Goal: Book appointment/travel/reservation

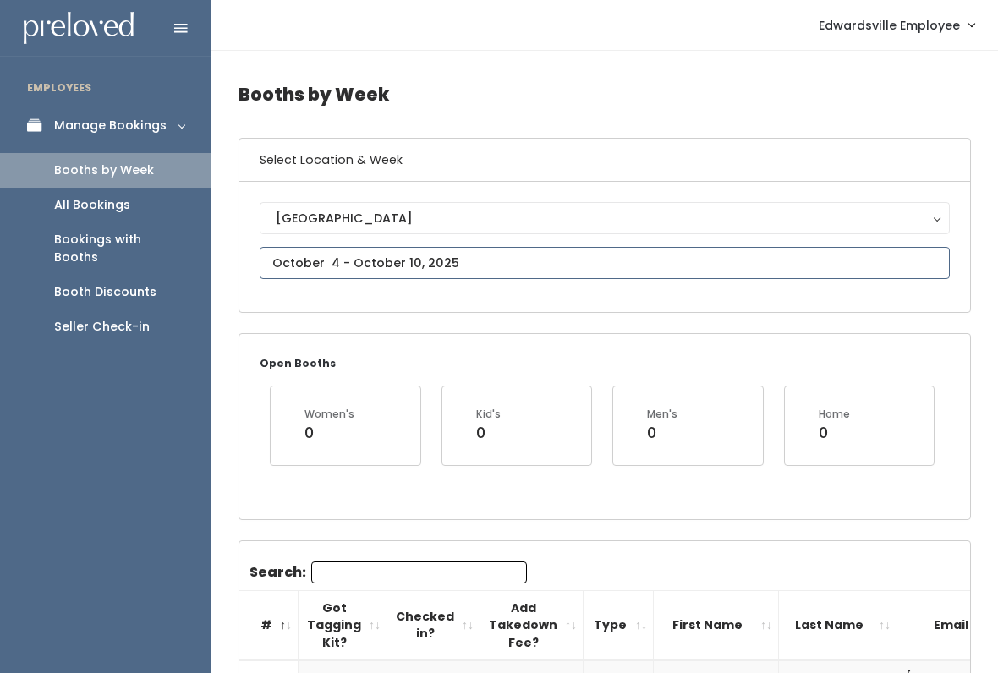
click at [727, 261] on input "text" at bounding box center [605, 263] width 690 height 32
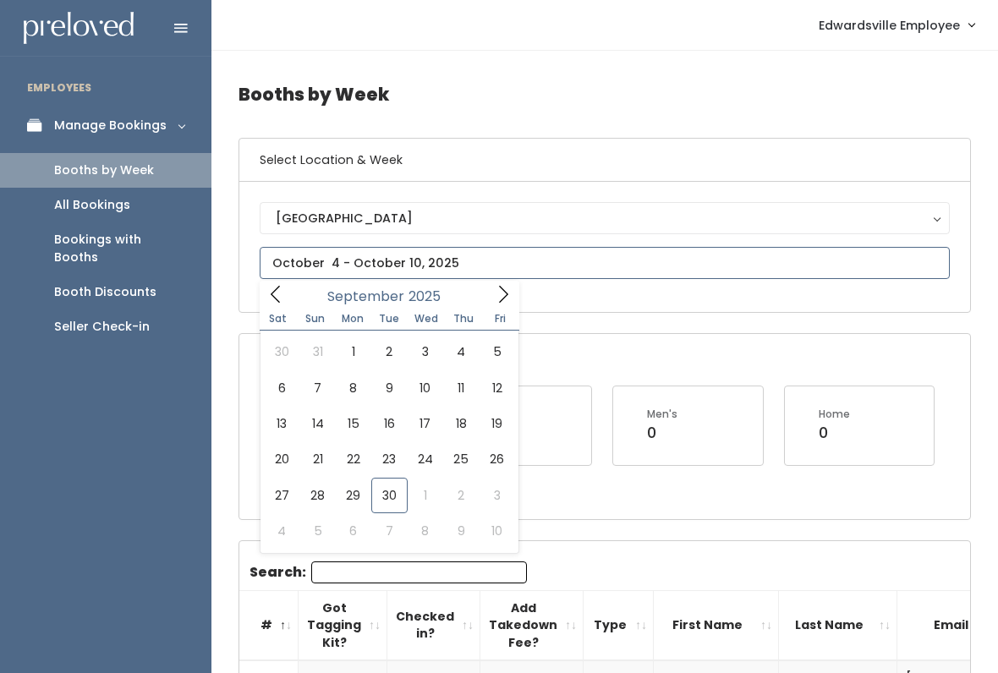
click at [496, 298] on icon at bounding box center [503, 294] width 19 height 19
type input "[DATE] to [DATE]"
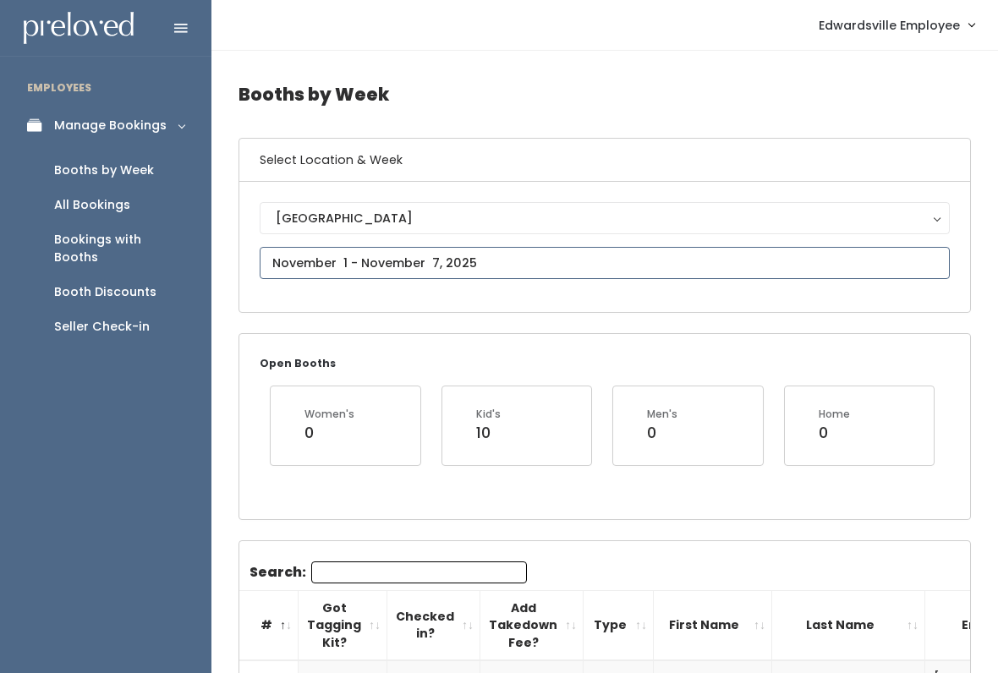
click at [746, 247] on input "text" at bounding box center [605, 263] width 690 height 32
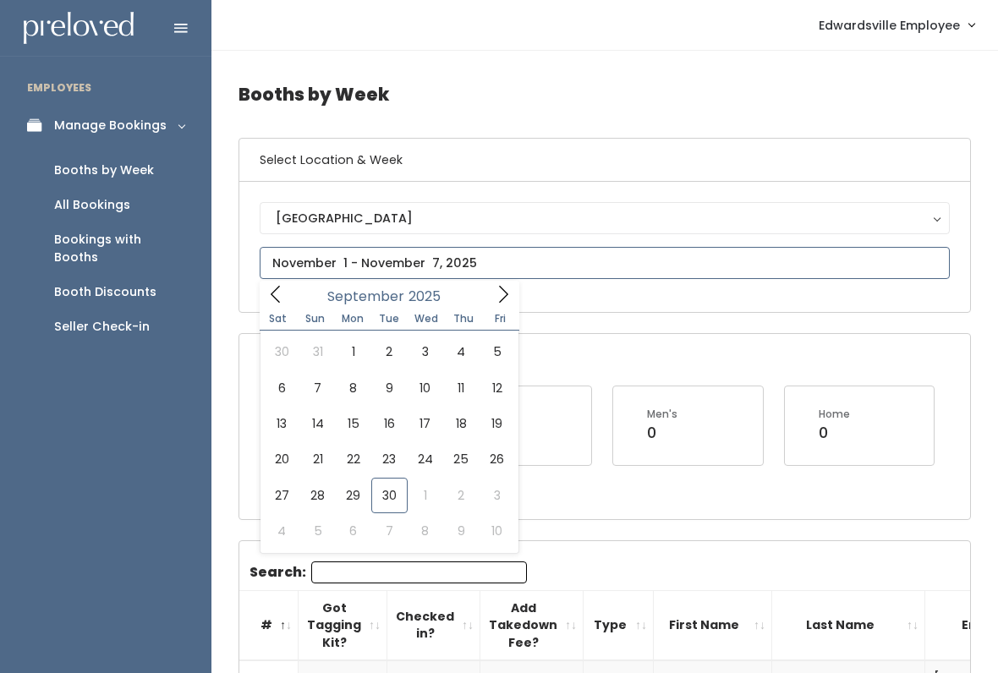
click at [492, 292] on span at bounding box center [503, 294] width 32 height 26
click at [505, 288] on icon at bounding box center [503, 294] width 19 height 19
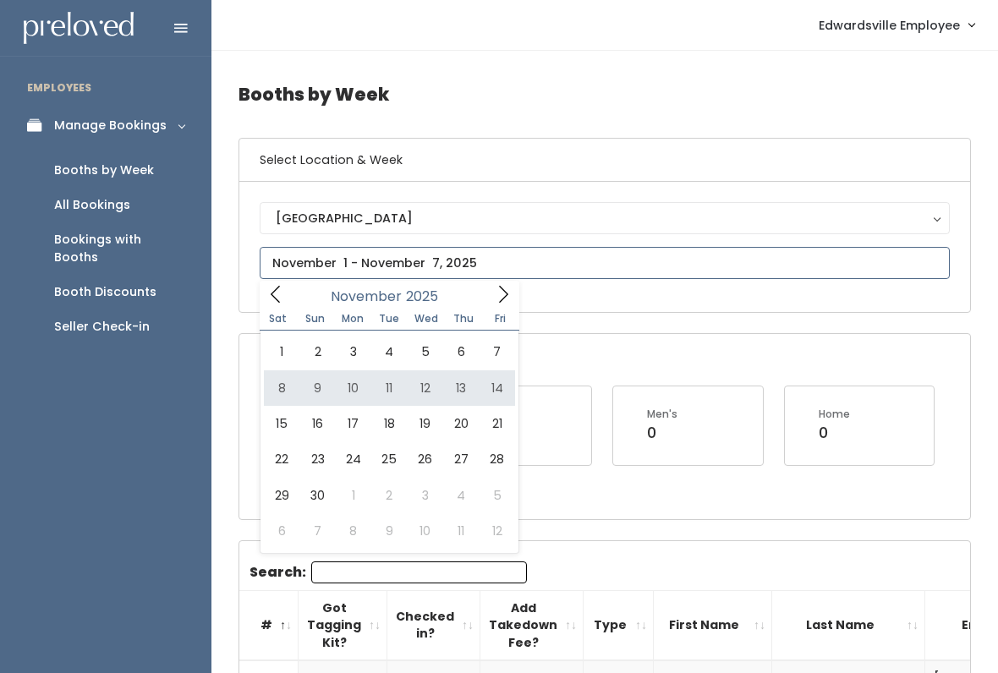
type input "November 8 to November 14"
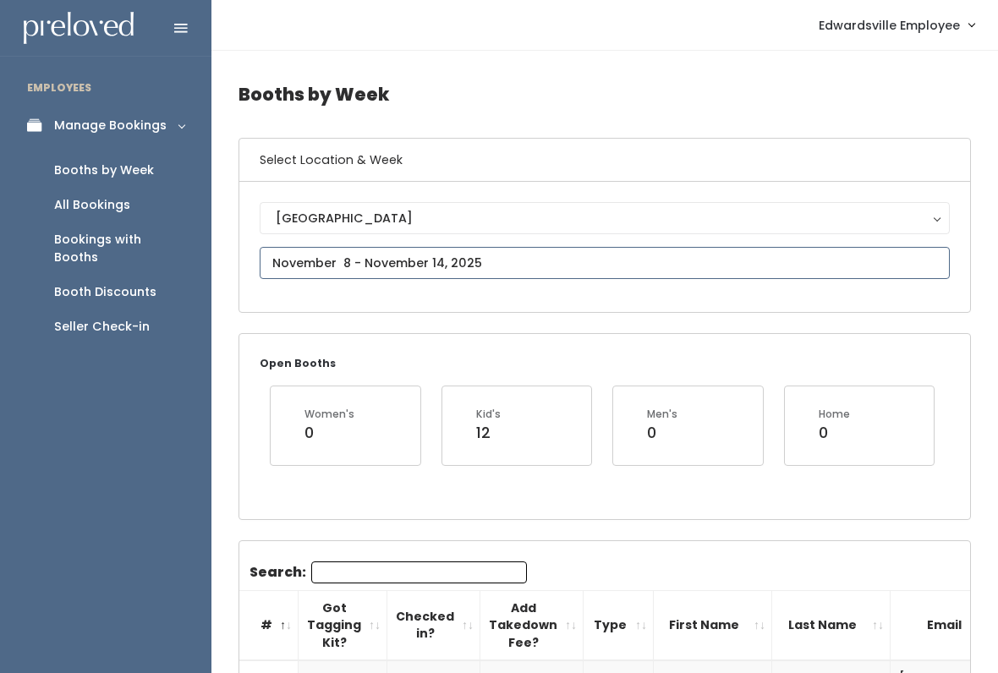
click at [694, 254] on input "text" at bounding box center [605, 263] width 690 height 32
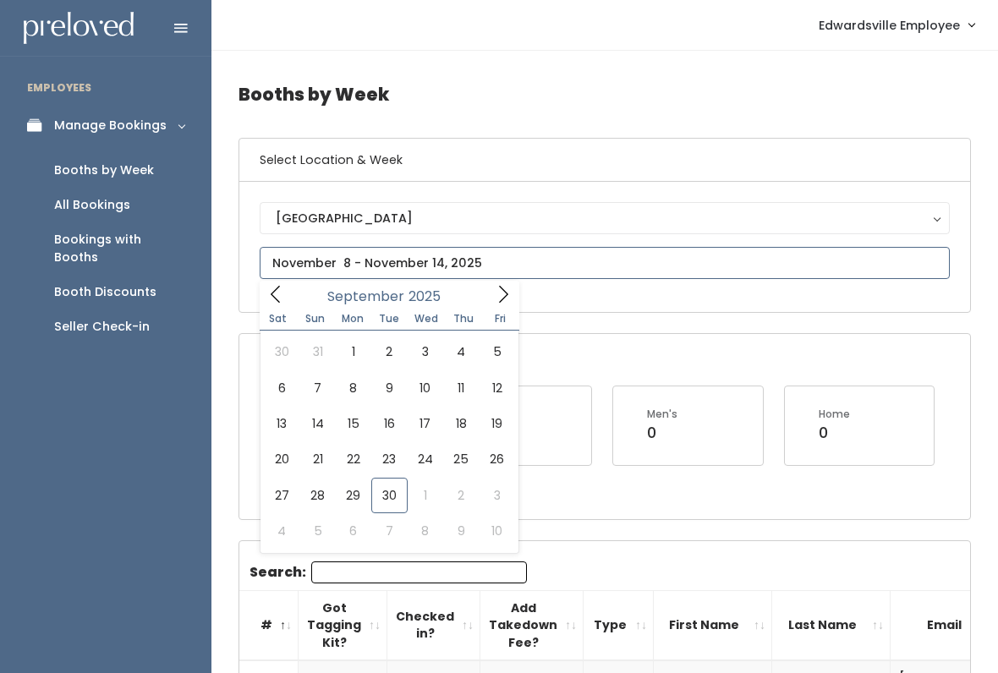
click at [505, 293] on icon at bounding box center [503, 294] width 19 height 19
click at [505, 284] on span at bounding box center [503, 294] width 32 height 26
type input "November 15 to November 21"
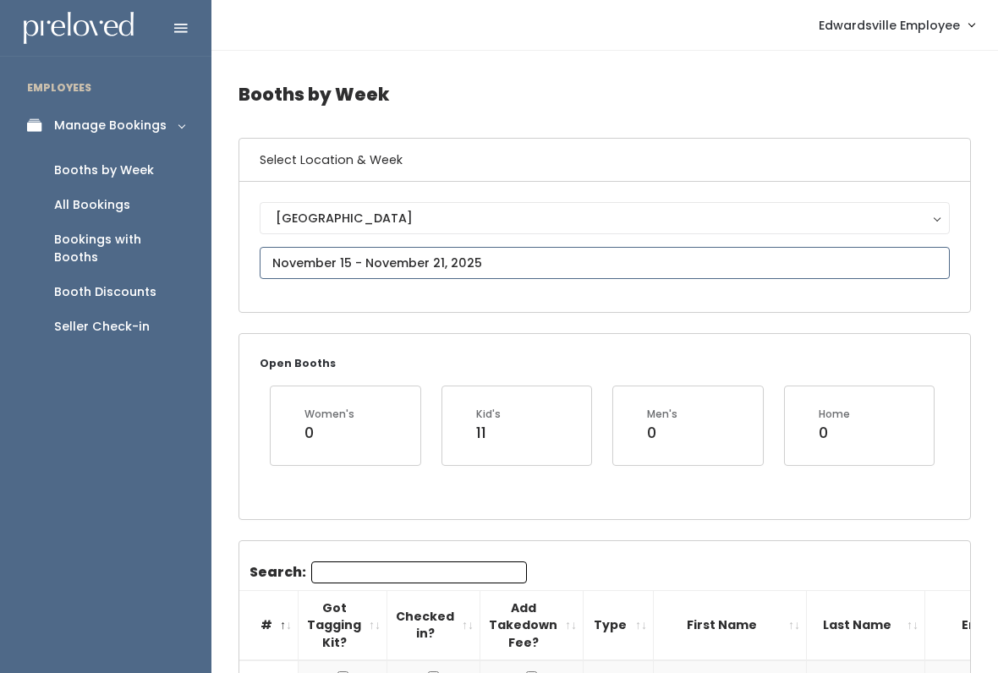
click at [626, 261] on input "text" at bounding box center [605, 263] width 690 height 32
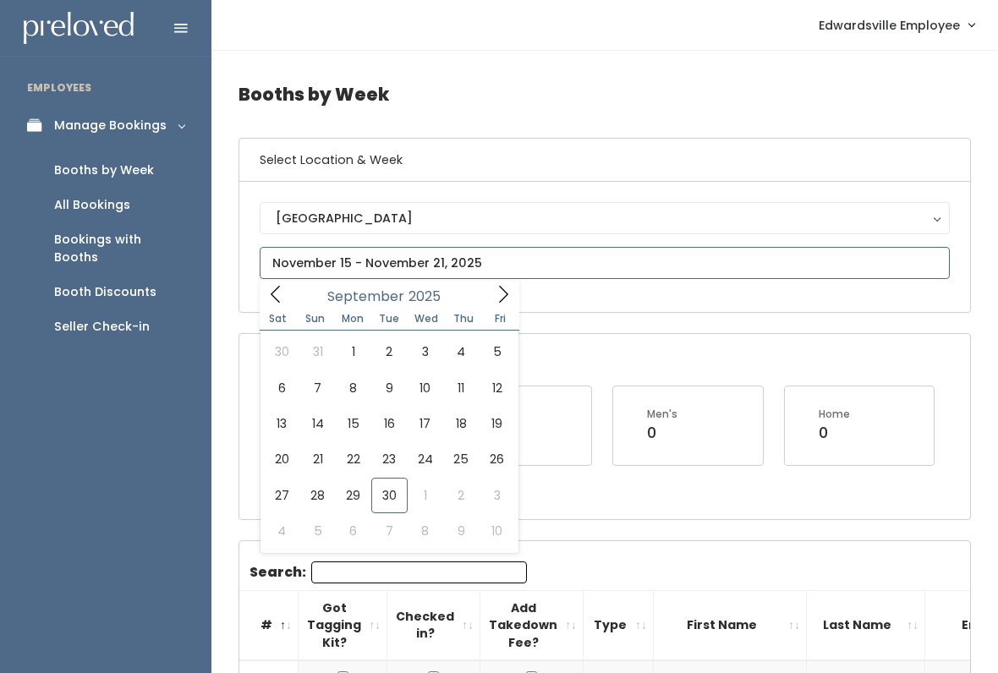
click at [484, 297] on div "September 2025" at bounding box center [389, 294] width 195 height 26
click at [494, 299] on icon at bounding box center [503, 294] width 19 height 19
click at [495, 293] on icon at bounding box center [503, 294] width 19 height 19
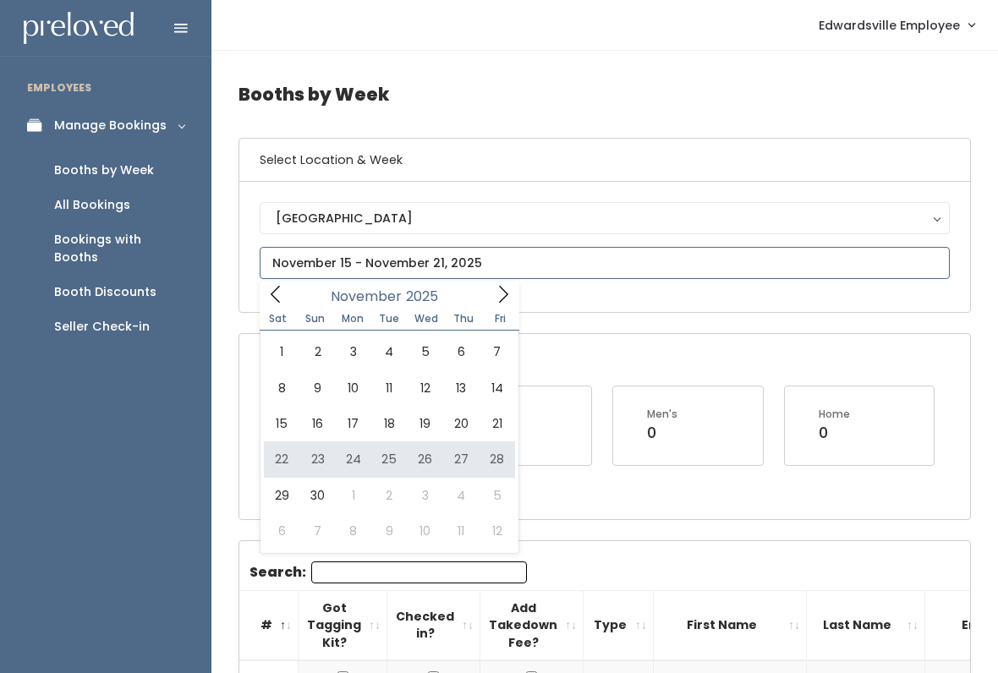
type input "November 22 to November 28"
